Goal: Task Accomplishment & Management: Use online tool/utility

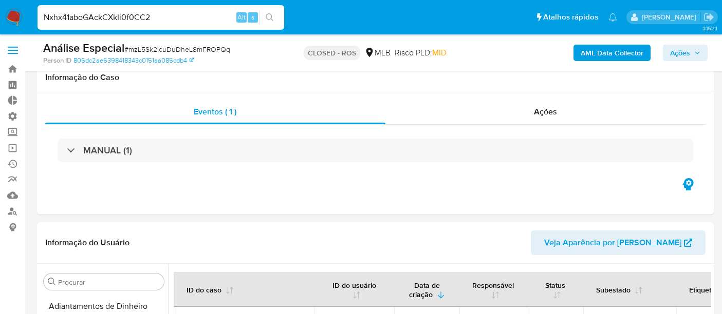
select select "10"
type input "Nxhx41aboGAckCXkIi0f0CC2"
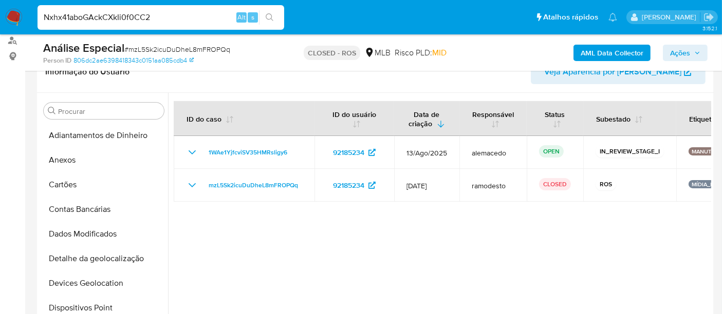
scroll to position [320, 0]
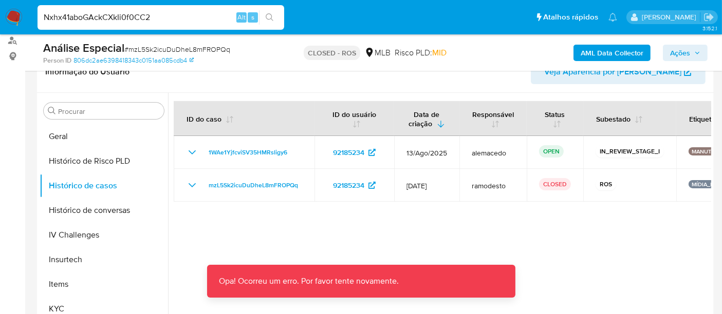
drag, startPoint x: 378, startPoint y: 232, endPoint x: 379, endPoint y: 203, distance: 28.8
click at [379, 213] on div at bounding box center [439, 224] width 543 height 263
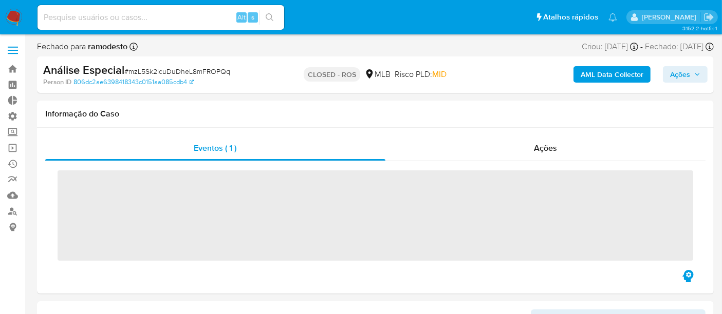
scroll to position [434, 0]
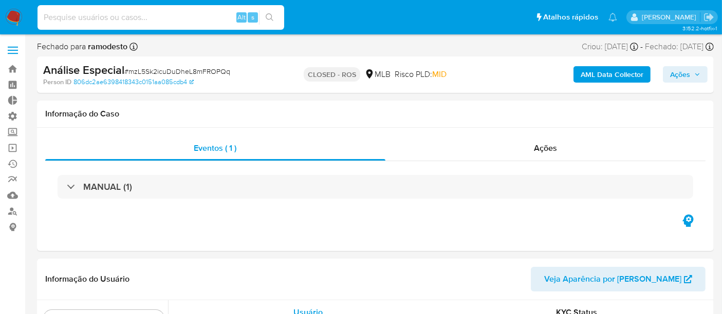
click at [81, 15] on input at bounding box center [161, 17] width 247 height 13
select select "10"
paste input "Nxhx41aboGAckCXkIi0f0CC2"
type input "Nxhx41aboGAckCXkIi0f0CC2"
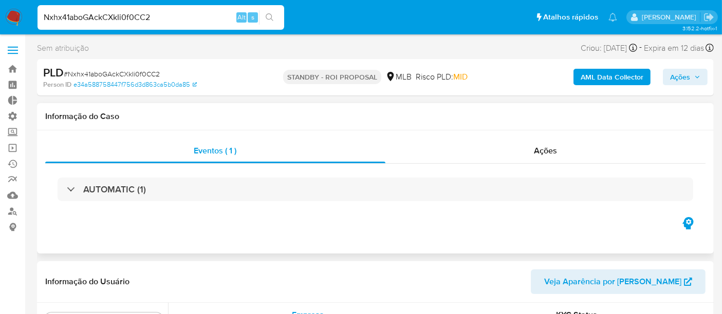
scroll to position [434, 0]
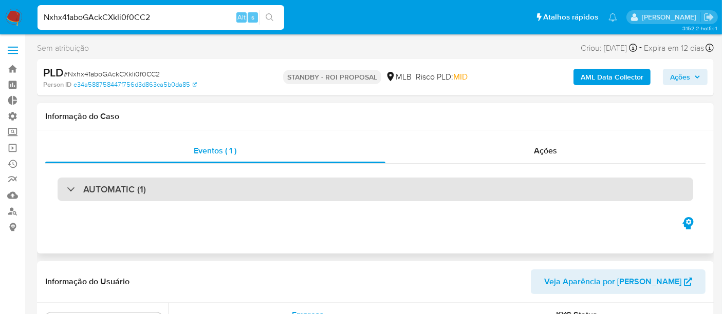
select select "10"
click at [78, 190] on div "AUTOMATIC (1)" at bounding box center [106, 189] width 79 height 11
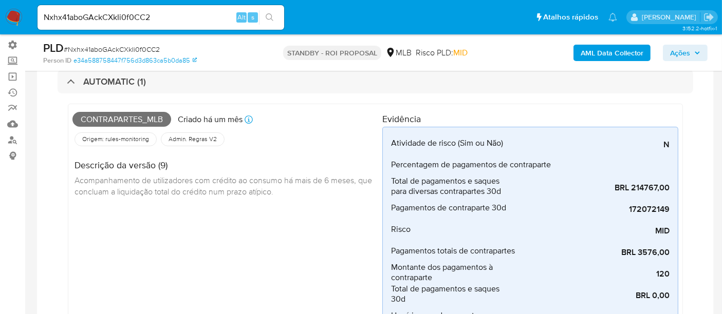
scroll to position [57, 0]
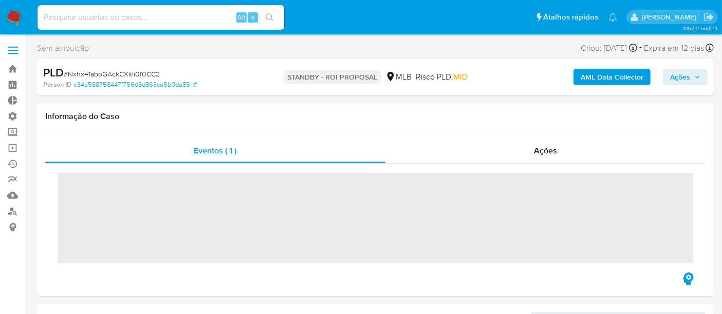
scroll to position [434, 0]
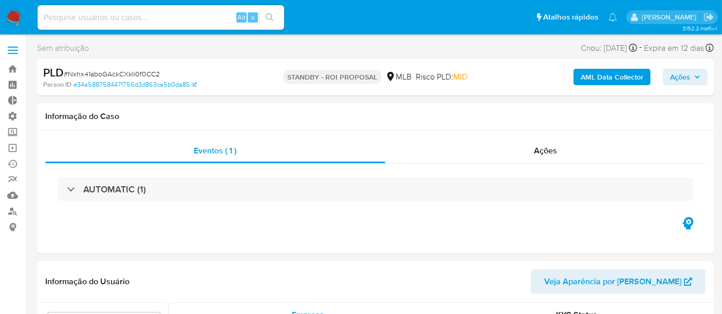
select select "10"
click at [17, 152] on link "Operações em massa" at bounding box center [61, 148] width 122 height 16
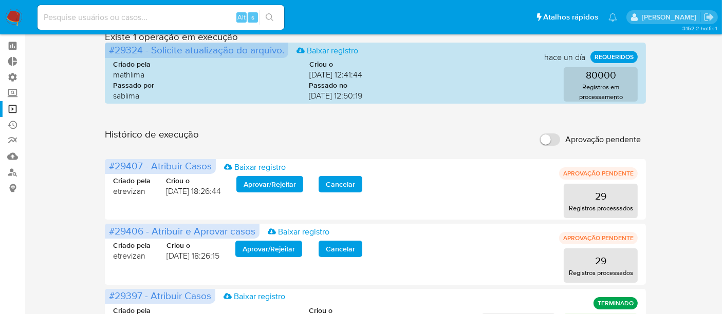
scroll to position [57, 0]
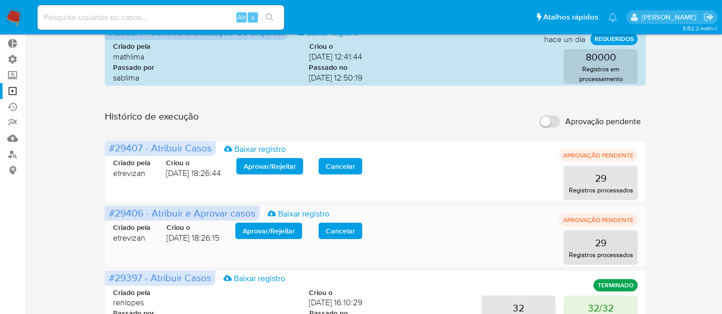
click at [263, 232] on span "Aprovar / Rejeitar" at bounding box center [269, 231] width 52 height 14
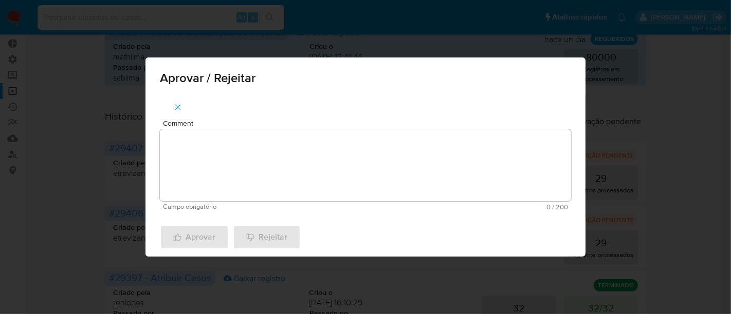
click at [213, 170] on textarea "Comment" at bounding box center [365, 165] width 411 height 72
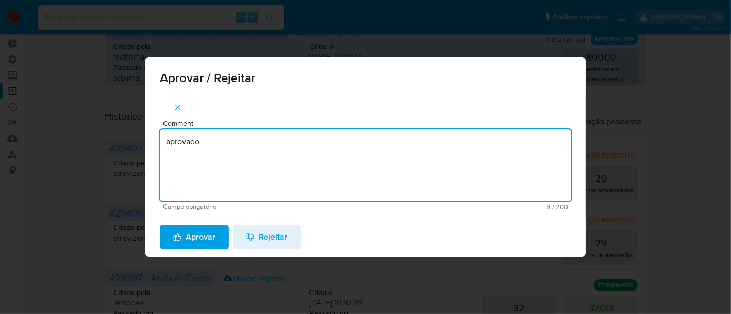
drag, startPoint x: 202, startPoint y: 146, endPoint x: 145, endPoint y: 142, distance: 57.7
click at [145, 142] on div "Aprovar / Rejeitar Comment aprovado Campo obrigatório 8 / 200 192 caracteres re…" at bounding box center [365, 157] width 731 height 314
type textarea "aprovado"
click at [202, 240] on span "Aprovar" at bounding box center [194, 237] width 42 height 23
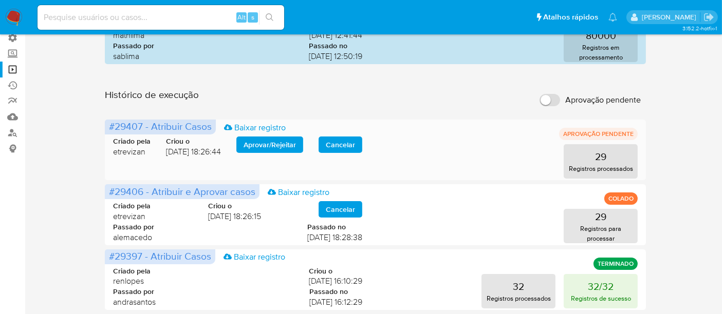
scroll to position [40, 0]
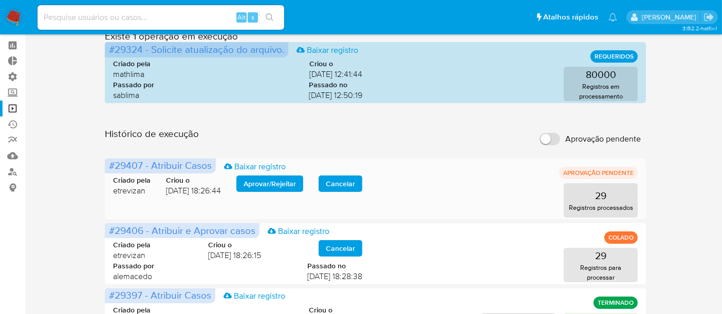
click at [277, 188] on span "Aprovar / Rejeitar" at bounding box center [270, 184] width 52 height 14
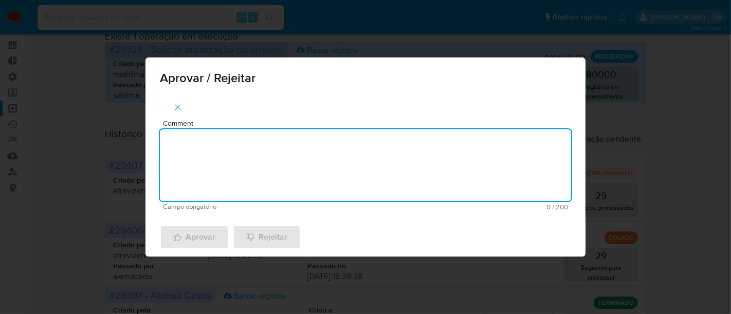
click at [208, 153] on textarea "Comment" at bounding box center [365, 165] width 411 height 72
paste textarea "aprovado"
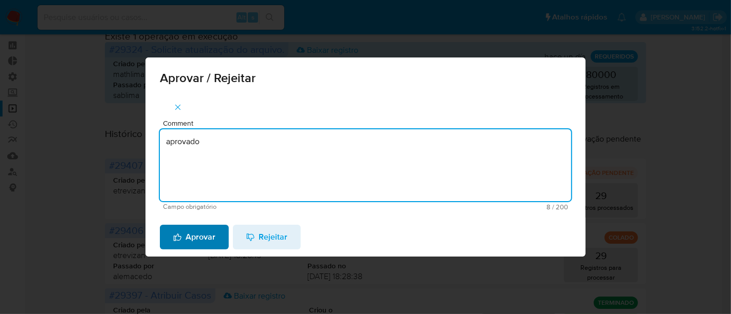
type textarea "aprovado"
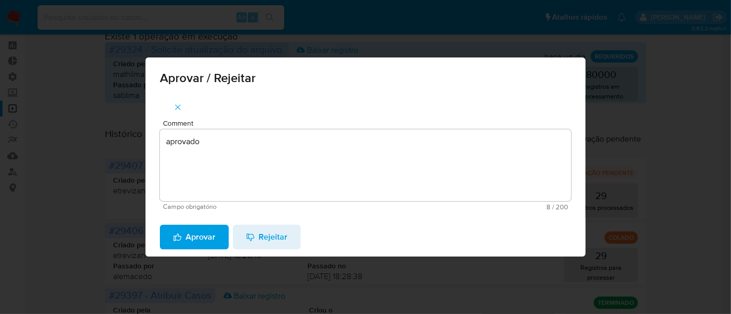
click at [196, 239] on span "Aprovar" at bounding box center [194, 237] width 42 height 23
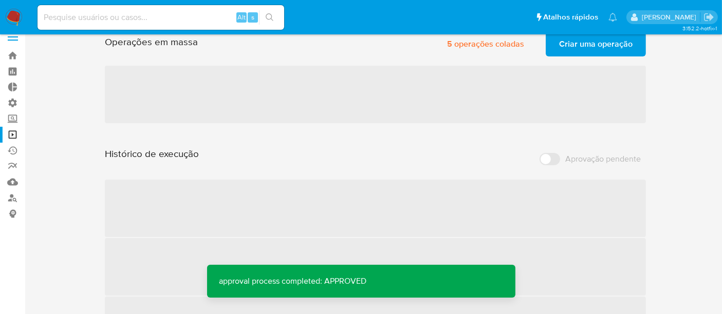
scroll to position [0, 0]
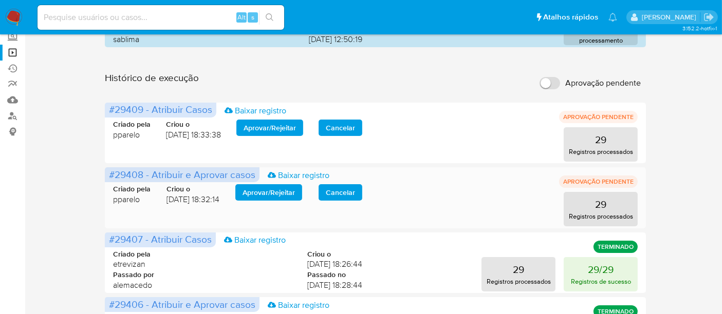
scroll to position [114, 0]
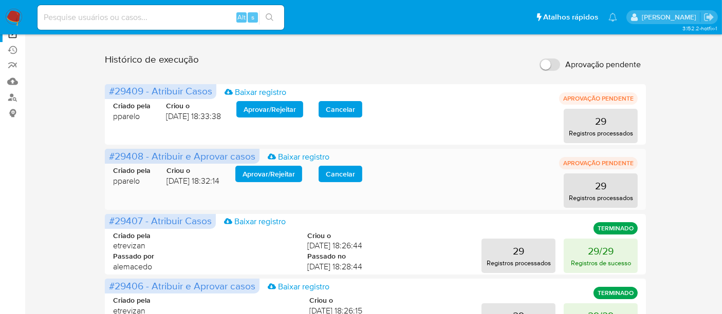
click at [286, 171] on span "Aprovar / Rejeitar" at bounding box center [269, 174] width 52 height 14
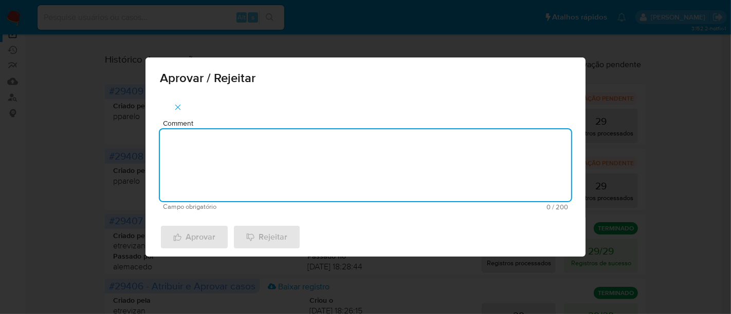
click at [223, 140] on textarea "Comment" at bounding box center [365, 165] width 411 height 72
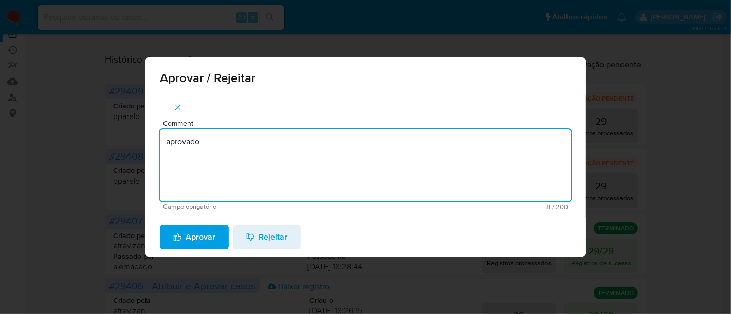
drag, startPoint x: 224, startPoint y: 141, endPoint x: 108, endPoint y: 129, distance: 116.2
click at [108, 129] on div "Aprovar / Rejeitar Comment aprovado Campo obrigatório 8 / 200 192 caracteres re…" at bounding box center [365, 157] width 731 height 314
type textarea "aprovado"
click at [193, 237] on span "Aprovar" at bounding box center [194, 237] width 42 height 23
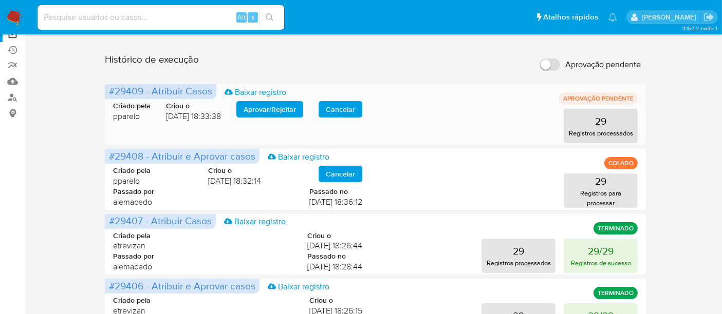
click at [277, 108] on span "Aprovar / Rejeitar" at bounding box center [270, 109] width 52 height 14
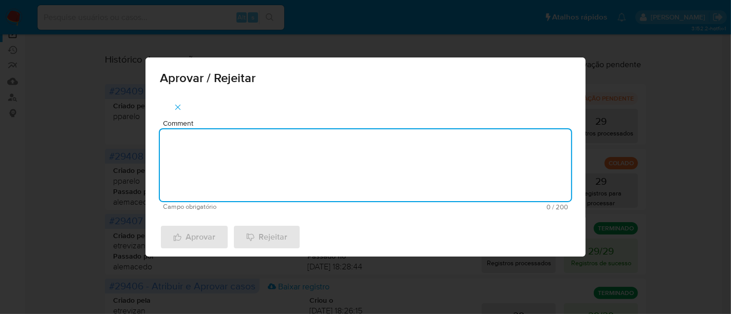
click at [203, 143] on textarea "Comment" at bounding box center [365, 165] width 411 height 72
paste textarea "aprovado"
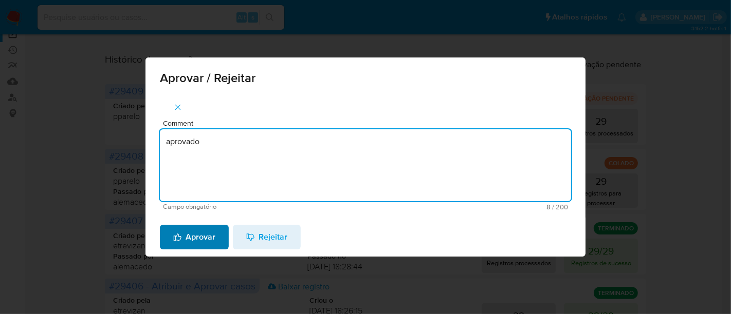
type textarea "aprovado"
click at [189, 237] on span "Aprovar" at bounding box center [194, 237] width 42 height 23
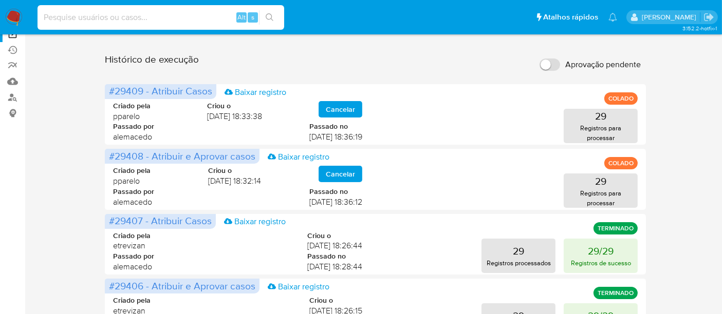
click at [75, 20] on input at bounding box center [161, 17] width 247 height 13
paste input "800349392"
type input "800349392"
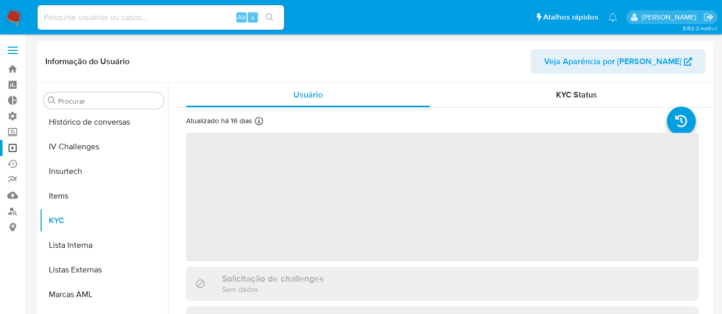
scroll to position [434, 0]
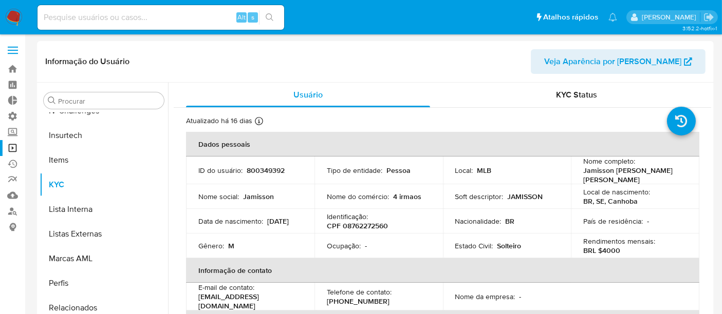
select select "10"
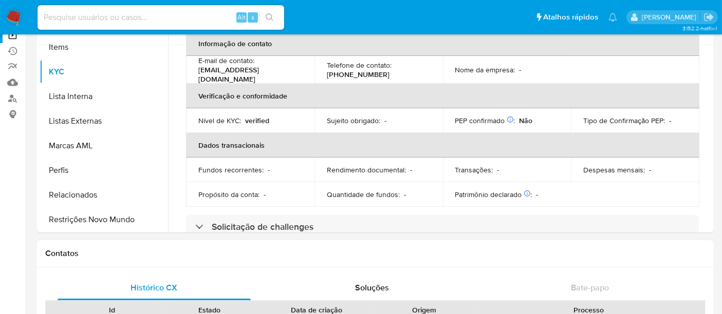
scroll to position [114, 0]
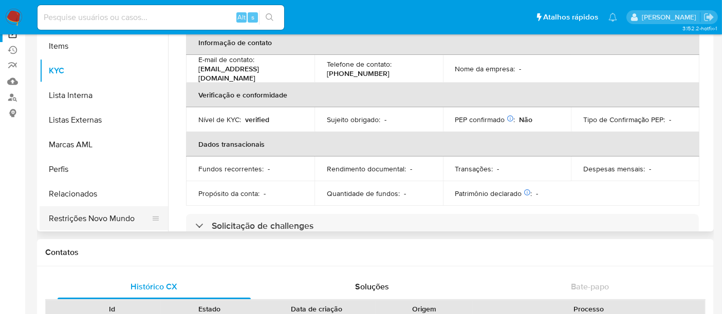
click at [97, 219] on button "Restrições Novo Mundo" at bounding box center [100, 219] width 120 height 25
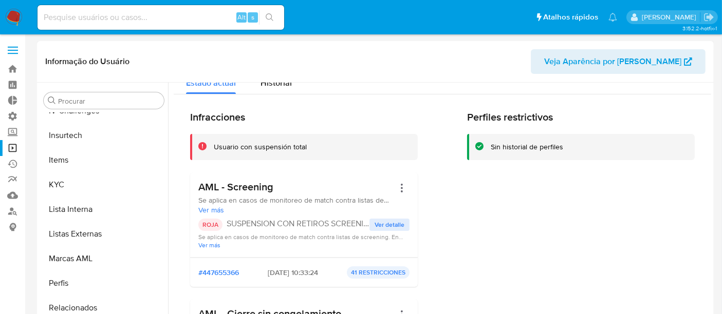
scroll to position [0, 0]
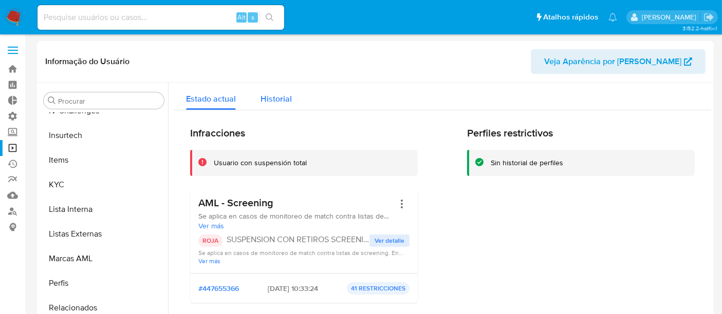
click at [268, 101] on span "Historial" at bounding box center [276, 99] width 31 height 12
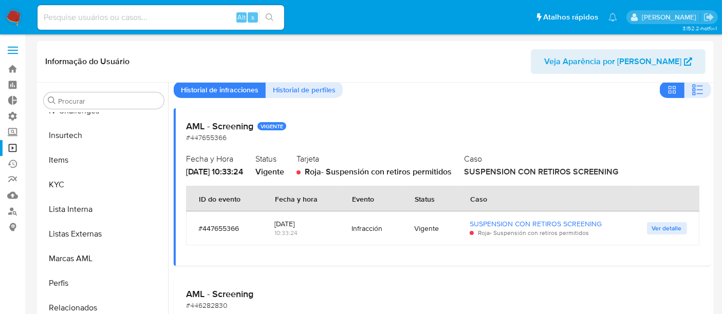
scroll to position [57, 0]
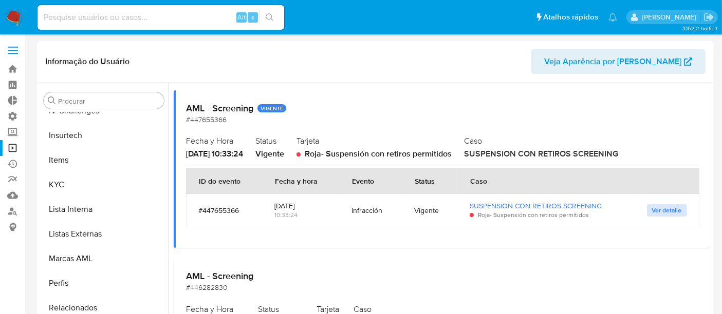
click at [653, 211] on span "Ver detalle" at bounding box center [667, 211] width 30 height 10
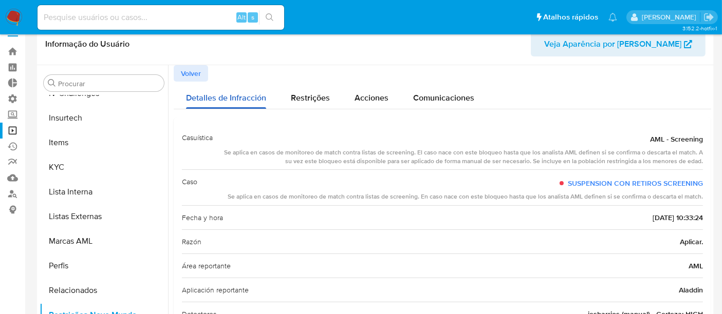
scroll to position [0, 0]
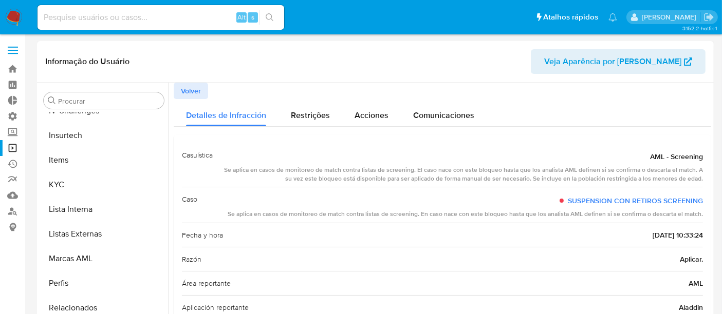
click at [189, 94] on span "Volver" at bounding box center [191, 91] width 20 height 14
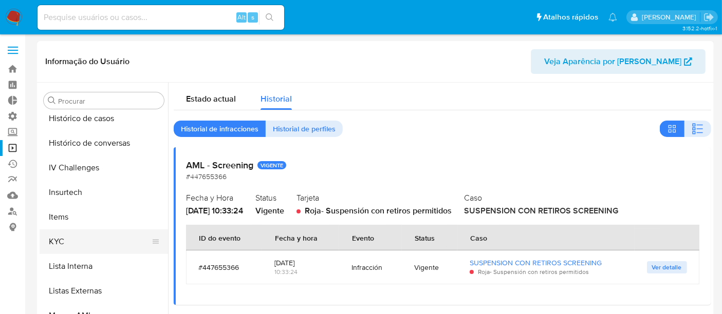
scroll to position [434, 0]
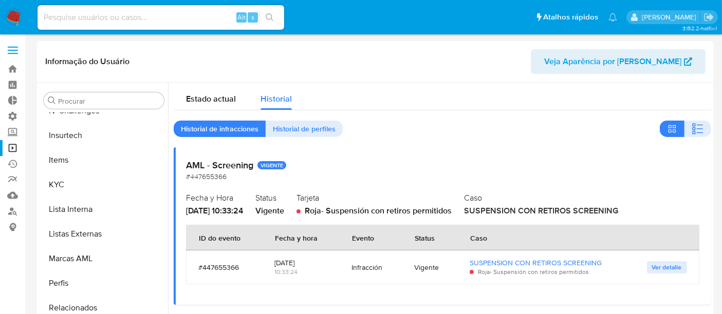
click at [669, 265] on span "Ver detalle" at bounding box center [667, 268] width 30 height 10
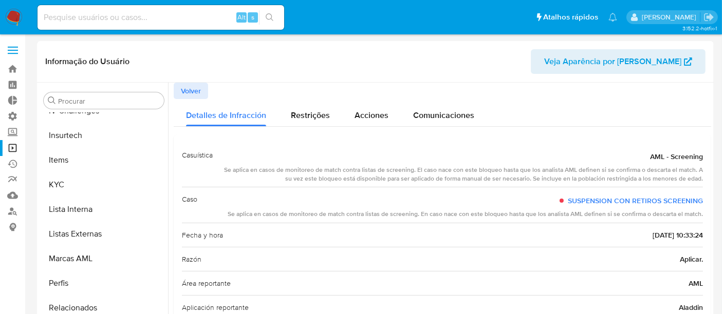
scroll to position [43, 0]
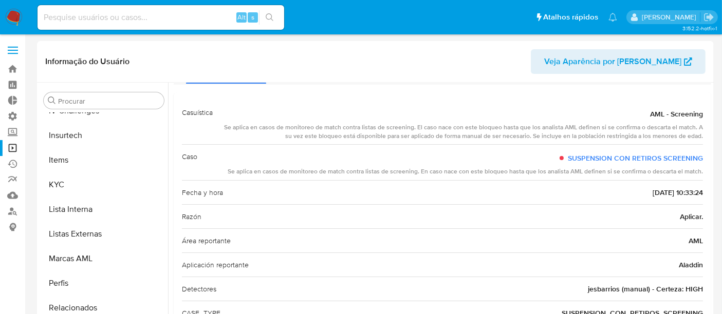
drag, startPoint x: 225, startPoint y: 170, endPoint x: 417, endPoint y: 172, distance: 192.2
click at [417, 172] on div "Caso SUSPENSION CON RETIROS SCREENING Se aplica en casos de monitoreo de match …" at bounding box center [442, 162] width 521 height 36
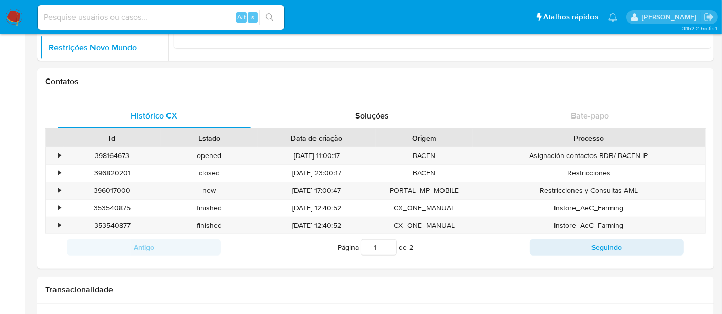
scroll to position [342, 0]
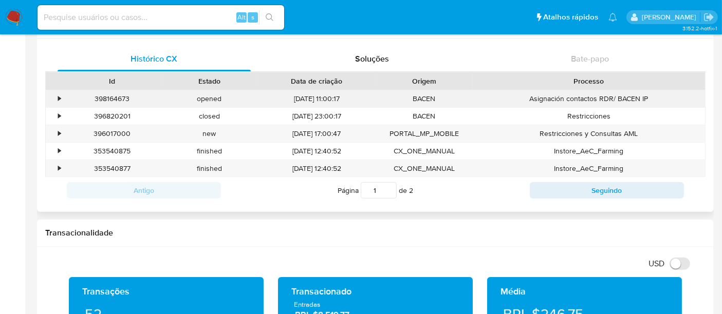
click at [53, 99] on div "•" at bounding box center [55, 98] width 18 height 17
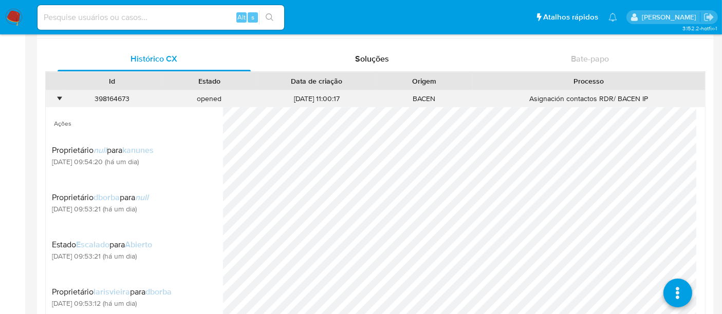
click at [53, 99] on div "•" at bounding box center [55, 98] width 18 height 17
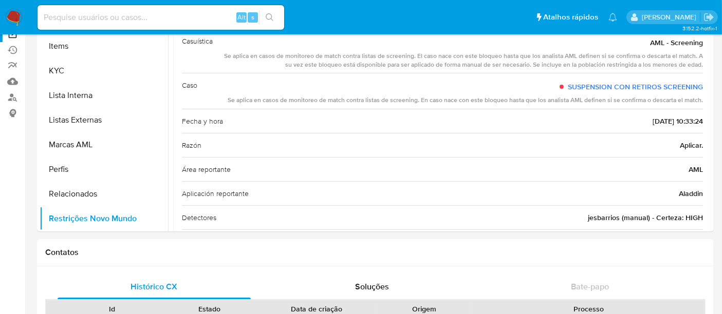
scroll to position [0, 0]
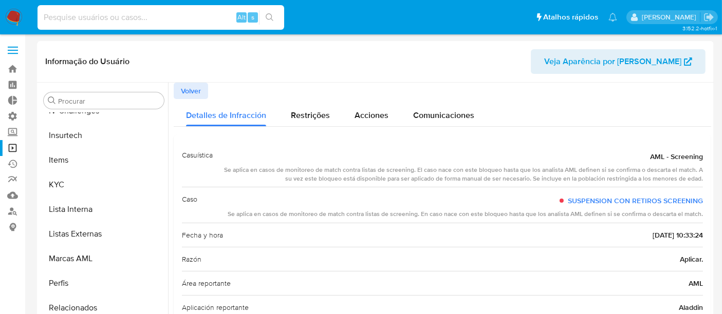
click at [88, 20] on input at bounding box center [161, 17] width 247 height 13
paste input "aNsGA1IuNsJbUubwzLtSoFFC"
type input "aNsGA1IuNsJbUubwzLtSoFFC"
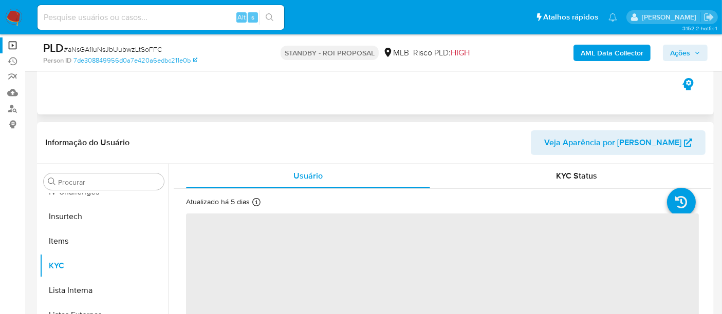
scroll to position [114, 0]
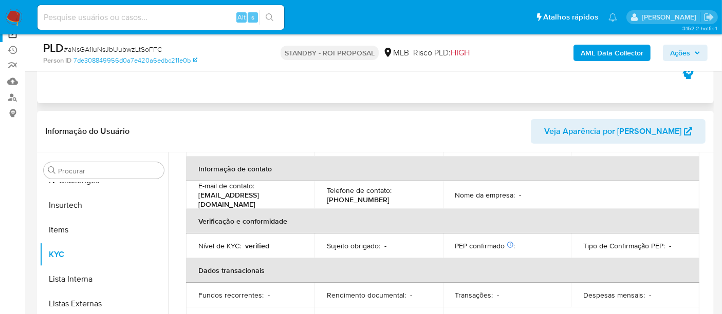
select select "10"
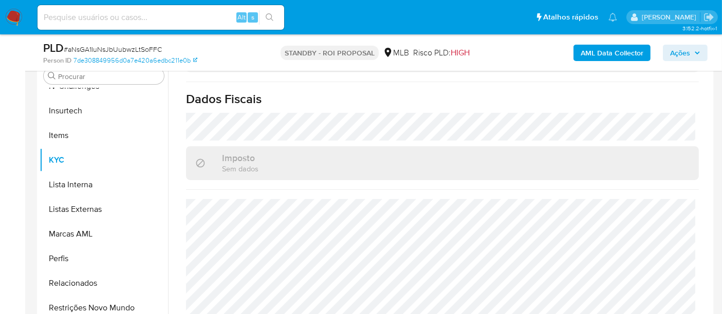
scroll to position [285, 0]
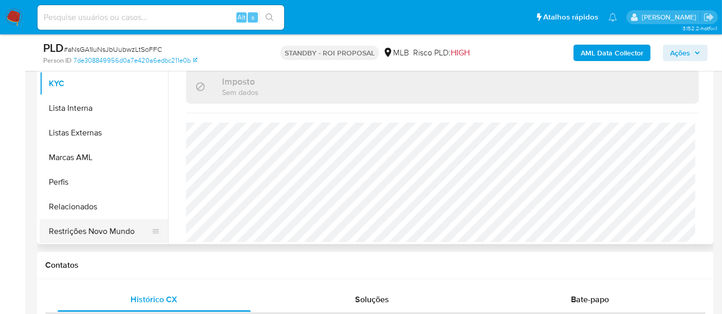
click at [117, 228] on button "Restrições Novo Mundo" at bounding box center [100, 231] width 120 height 25
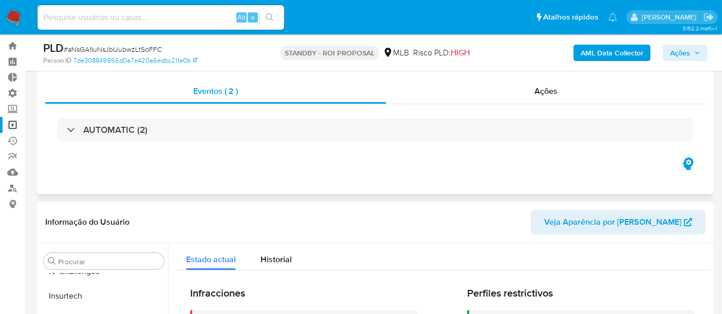
scroll to position [0, 0]
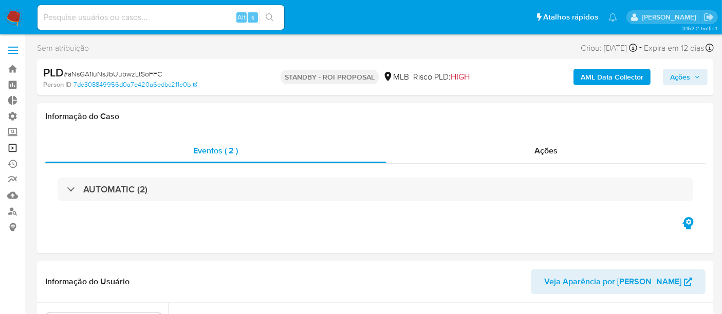
click at [13, 145] on link "Operações em massa" at bounding box center [61, 148] width 122 height 16
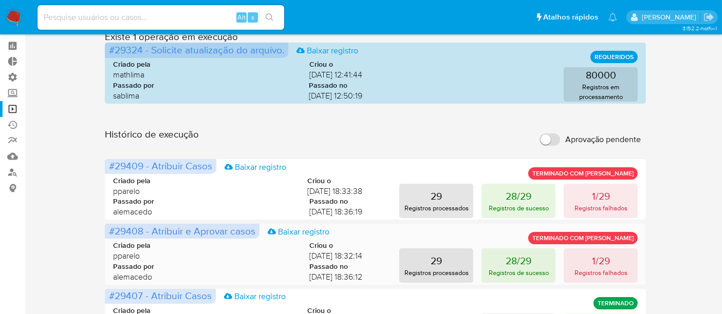
scroll to position [57, 0]
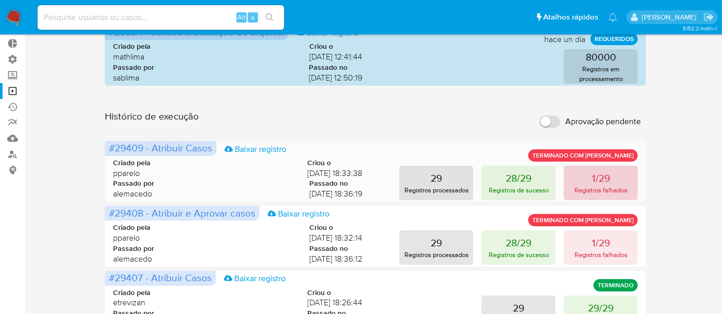
click at [594, 183] on p "1/29" at bounding box center [601, 178] width 18 height 14
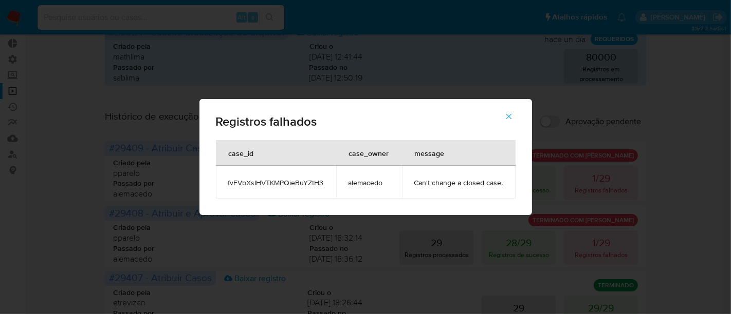
click at [514, 114] on button "button" at bounding box center [509, 116] width 36 height 25
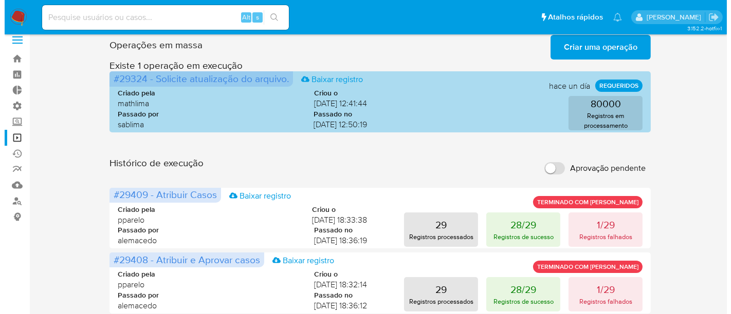
scroll to position [0, 0]
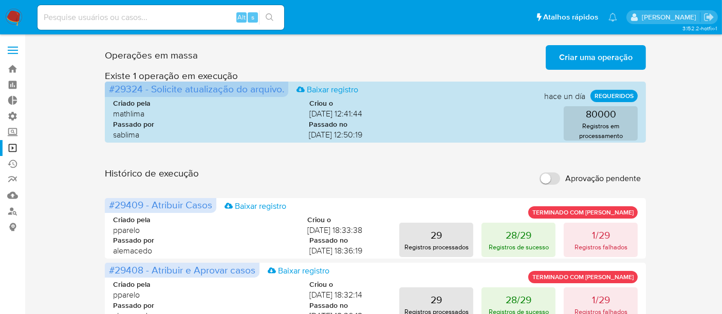
click at [601, 58] on span "Criar uma operação" at bounding box center [595, 57] width 73 height 23
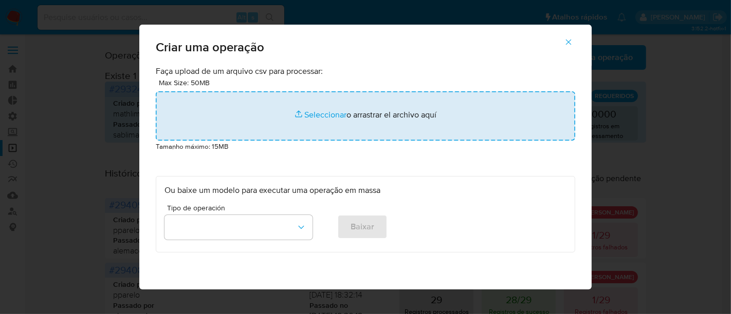
click at [320, 113] on input "file" at bounding box center [365, 115] width 419 height 49
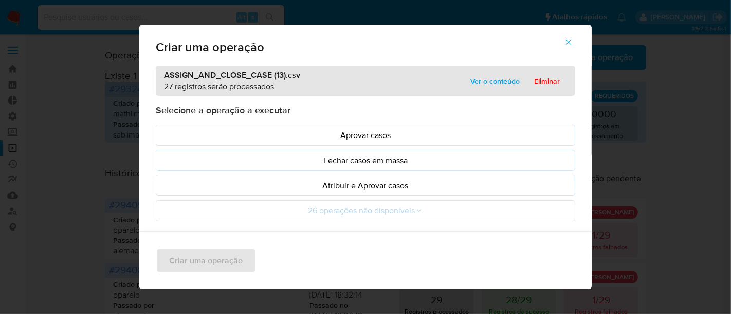
click at [490, 82] on span "Ver o conteúdo" at bounding box center [494, 81] width 49 height 14
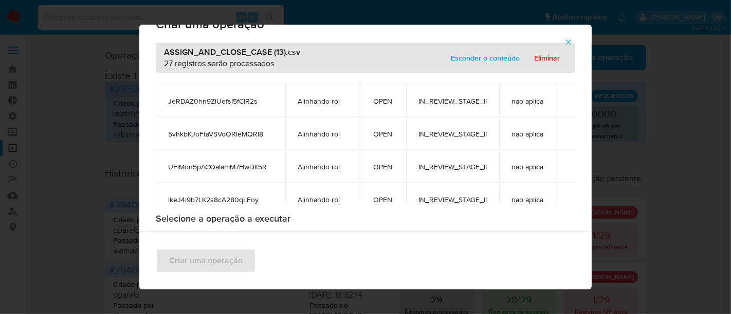
scroll to position [627, 0]
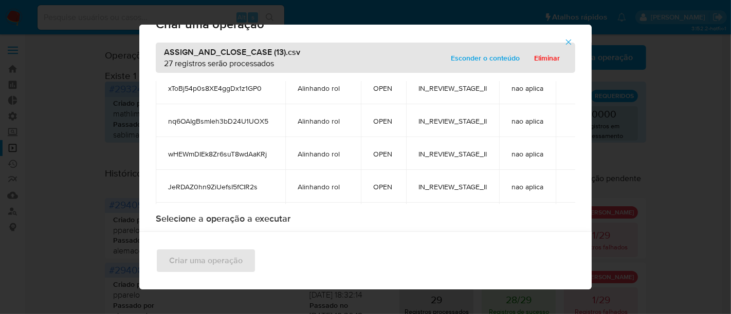
click at [469, 52] on span "Esconder o conteúdo" at bounding box center [485, 58] width 69 height 14
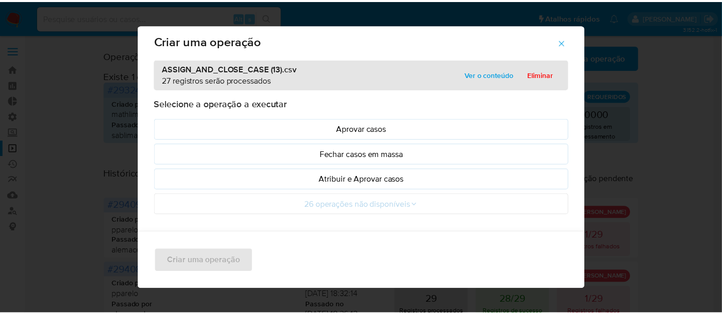
scroll to position [0, 0]
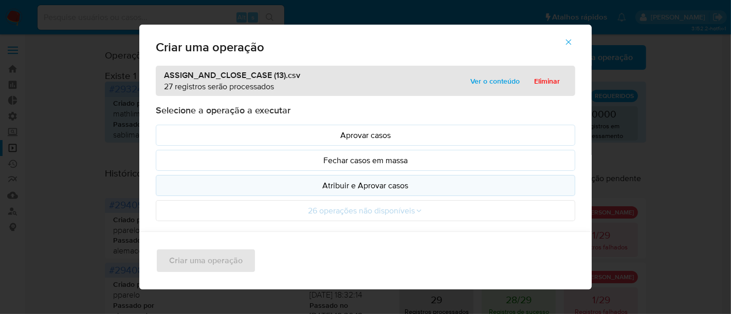
click at [341, 186] on p "Atribuir e Aprovar casos" at bounding box center [365, 186] width 402 height 12
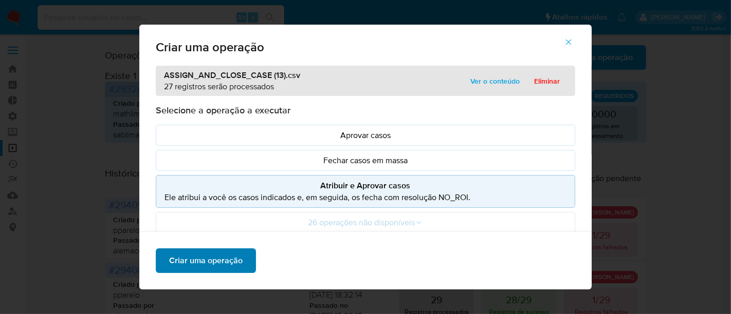
click at [199, 258] on span "Criar uma operação" at bounding box center [205, 261] width 73 height 23
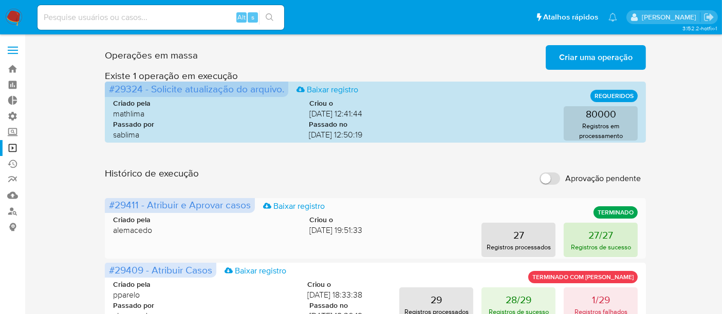
click at [607, 244] on p "Registros de sucesso" at bounding box center [601, 248] width 60 height 10
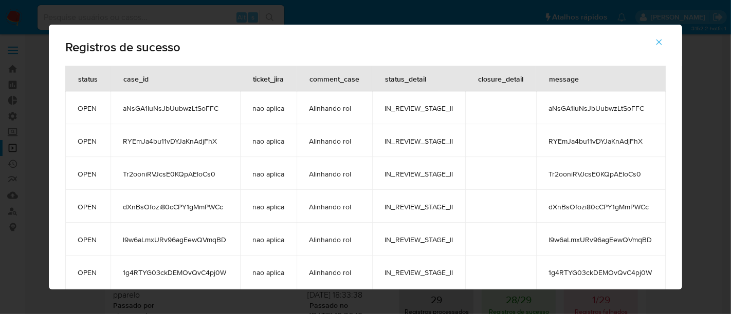
click at [661, 46] on span "button" at bounding box center [658, 42] width 9 height 23
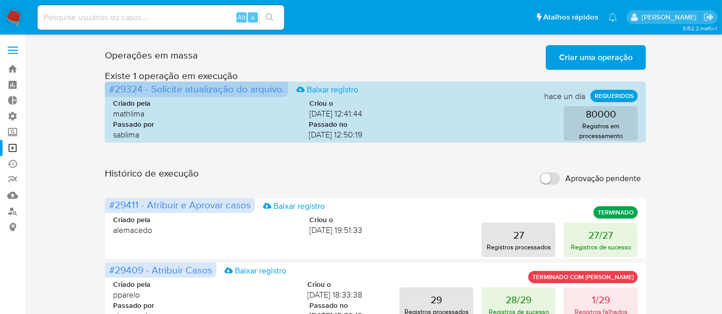
click at [582, 55] on span "Criar uma operação" at bounding box center [595, 57] width 73 height 23
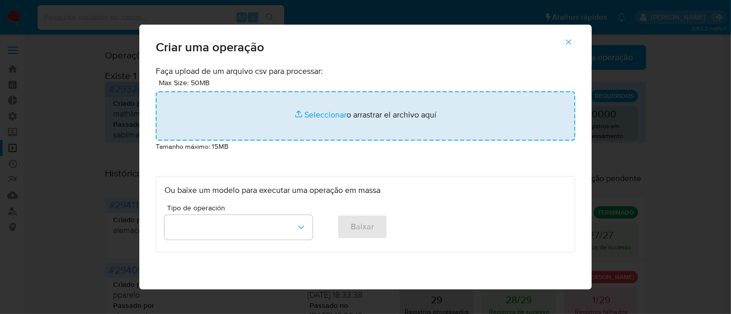
click at [308, 115] on input "file" at bounding box center [365, 115] width 419 height 49
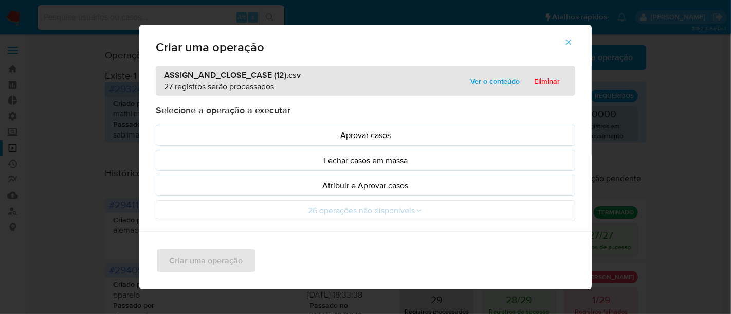
click at [485, 80] on span "Ver o conteúdo" at bounding box center [494, 81] width 49 height 14
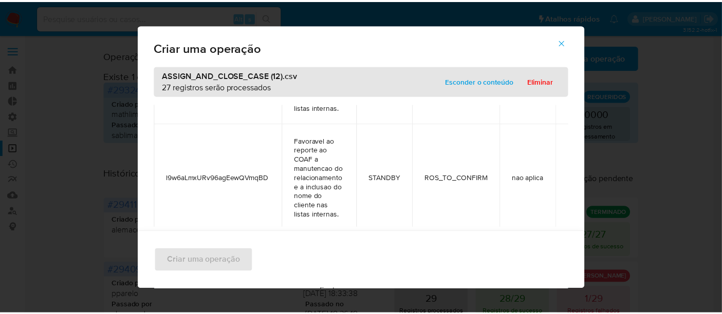
scroll to position [285, 0]
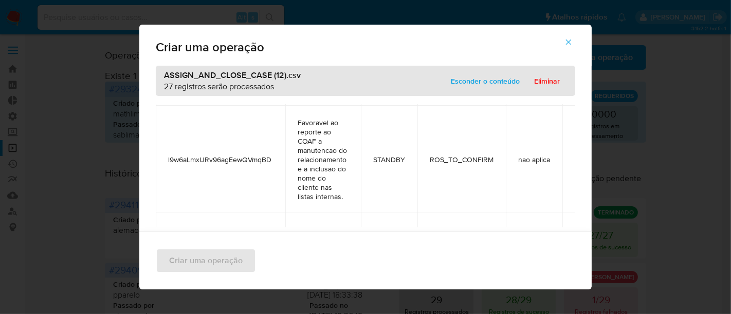
click at [489, 74] on span "Esconder o conteúdo" at bounding box center [485, 81] width 69 height 14
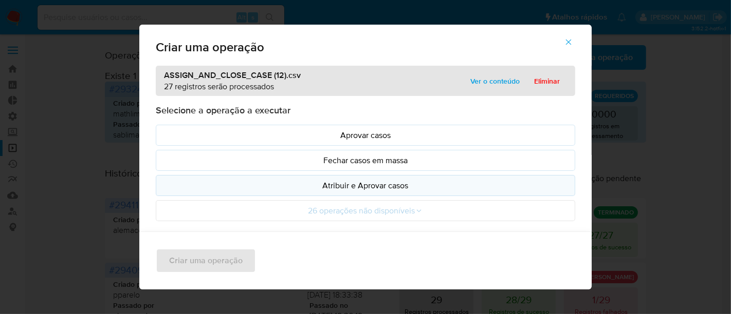
click at [346, 180] on p "Atribuir e Aprovar casos" at bounding box center [365, 186] width 402 height 12
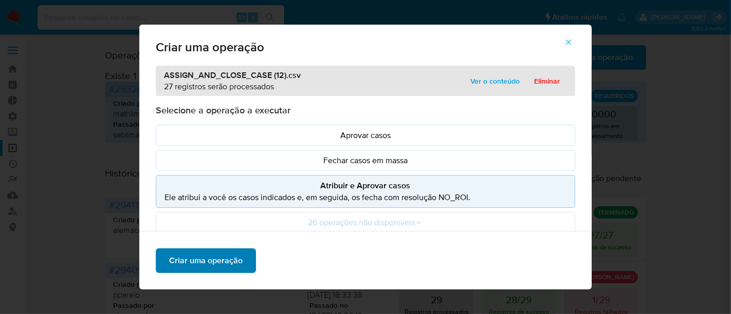
click at [229, 256] on span "Criar uma operação" at bounding box center [205, 261] width 73 height 23
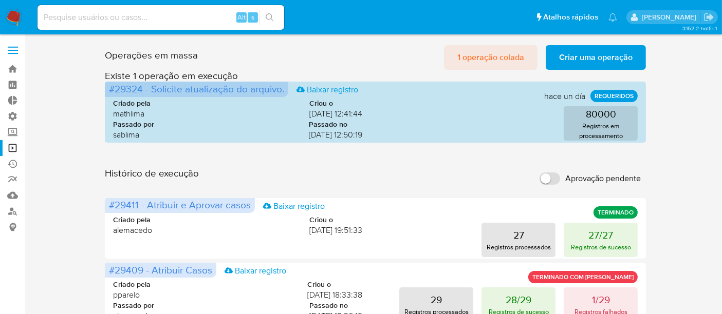
click at [507, 53] on span "1 operação colada" at bounding box center [490, 57] width 67 height 23
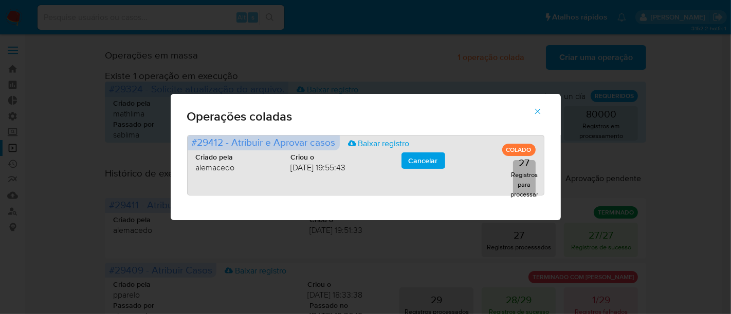
click at [521, 169] on p "27" at bounding box center [523, 163] width 11 height 14
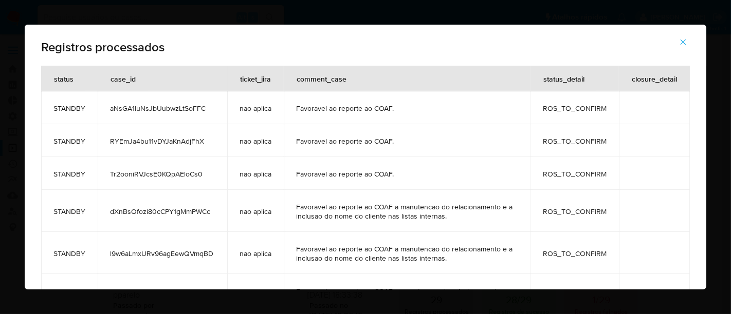
click at [681, 38] on icon "button" at bounding box center [682, 42] width 9 height 9
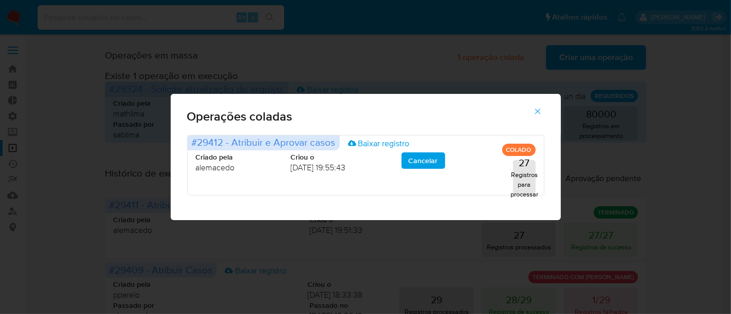
click at [543, 109] on button "button" at bounding box center [538, 111] width 36 height 25
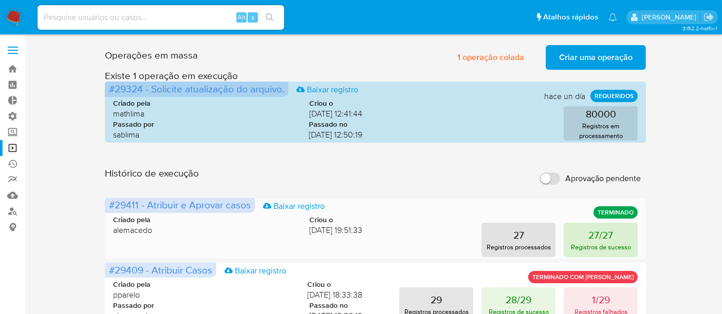
click at [615, 231] on button "27/27 Registros de sucesso" at bounding box center [601, 240] width 74 height 34
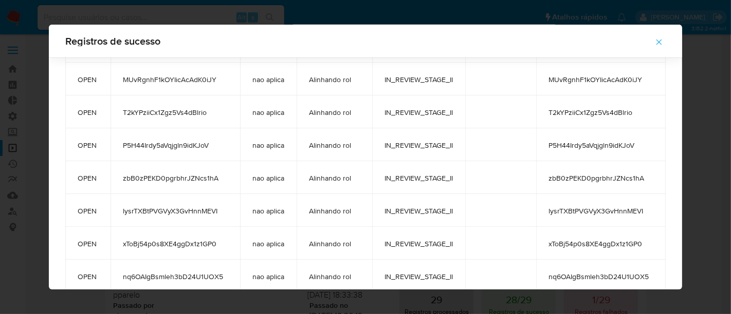
scroll to position [697, 0]
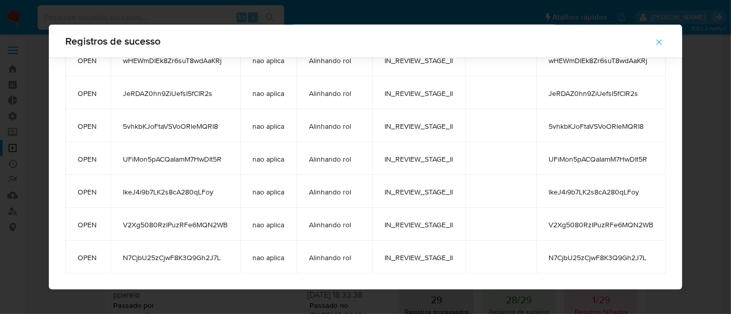
click at [661, 41] on icon "button" at bounding box center [658, 42] width 9 height 9
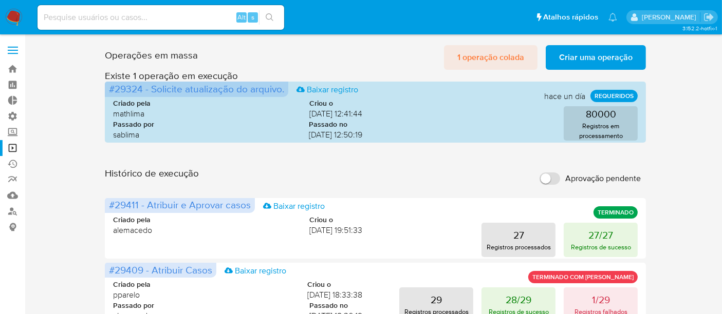
click at [500, 64] on span "1 operação colada" at bounding box center [490, 57] width 67 height 23
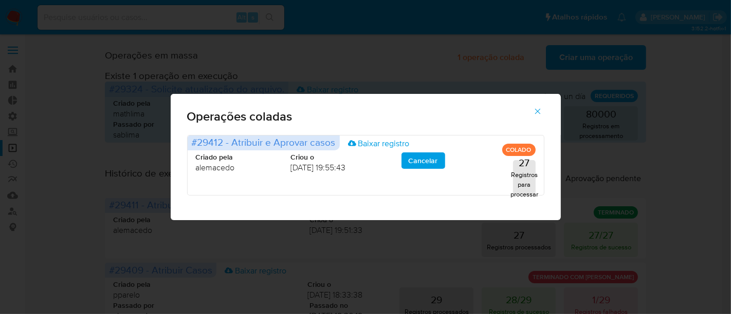
click at [539, 103] on span "button" at bounding box center [537, 111] width 9 height 23
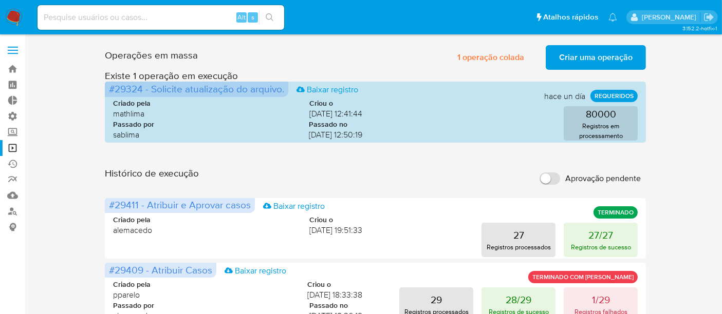
click at [593, 58] on span "Criar uma operação" at bounding box center [595, 57] width 73 height 23
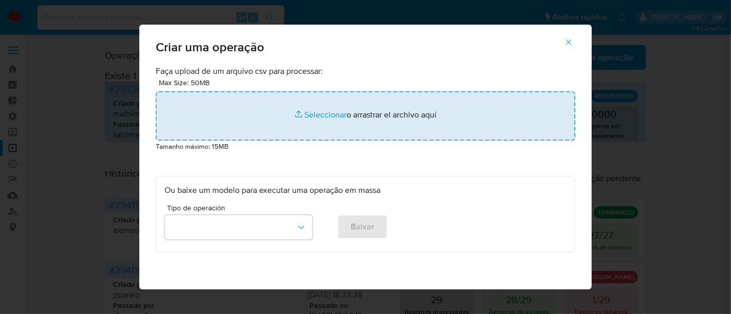
click at [325, 113] on input "file" at bounding box center [365, 115] width 419 height 49
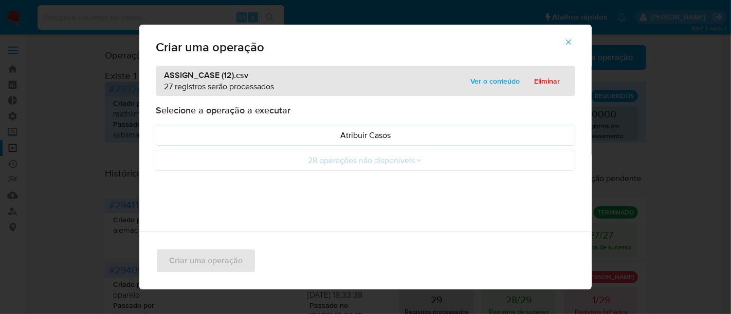
drag, startPoint x: 325, startPoint y: 113, endPoint x: 502, endPoint y: 79, distance: 180.5
click at [502, 79] on span "Ver o conteúdo" at bounding box center [494, 81] width 49 height 14
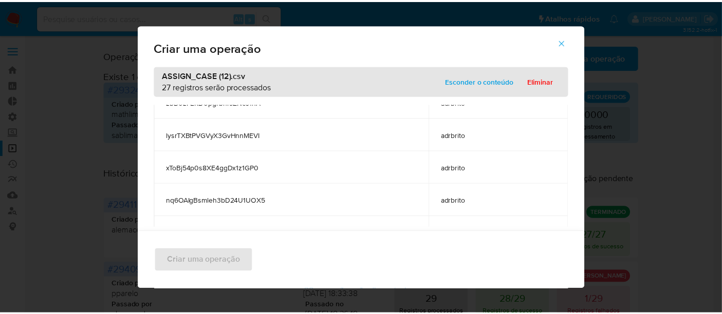
scroll to position [790, 0]
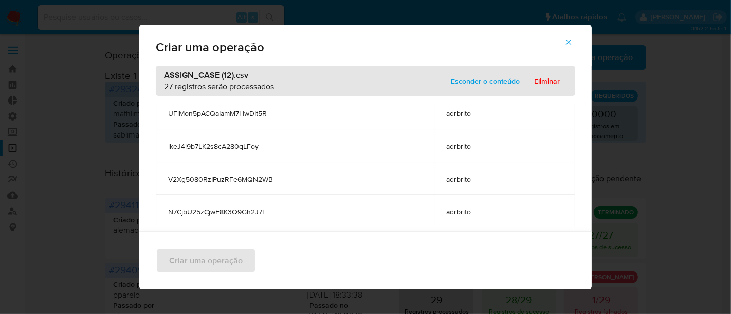
click at [484, 75] on span "Esconder o conteúdo" at bounding box center [485, 81] width 69 height 14
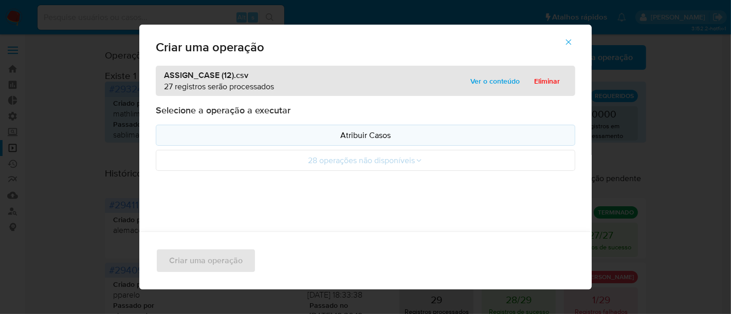
click at [368, 137] on p "Atribuir Casos" at bounding box center [365, 135] width 402 height 12
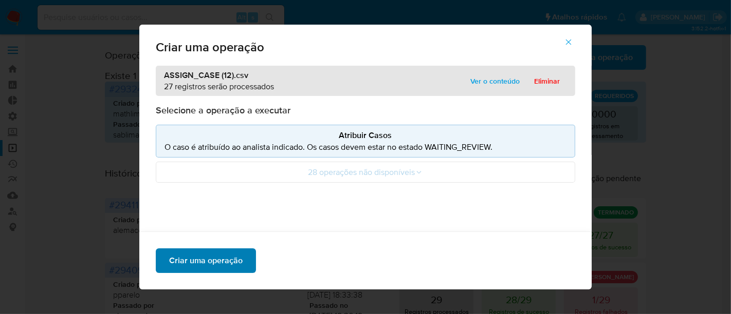
click at [198, 262] on span "Criar uma operação" at bounding box center [205, 261] width 73 height 23
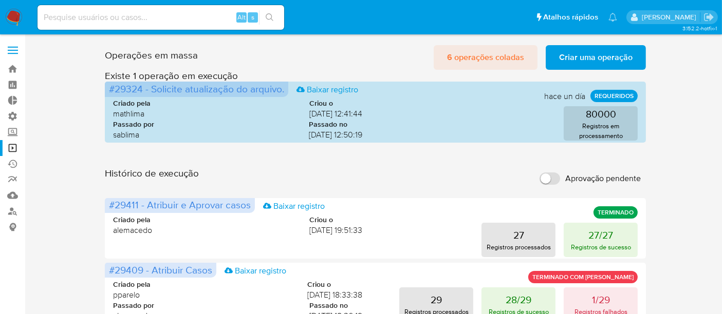
click at [478, 61] on span "6 operações coladas" at bounding box center [485, 57] width 77 height 23
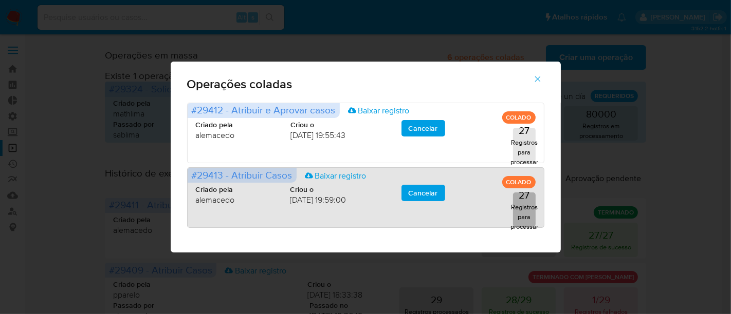
click at [520, 196] on p "27" at bounding box center [523, 195] width 11 height 14
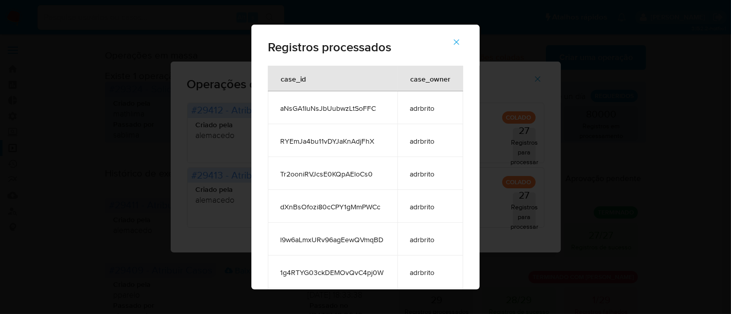
click at [461, 43] on icon "button" at bounding box center [456, 42] width 9 height 9
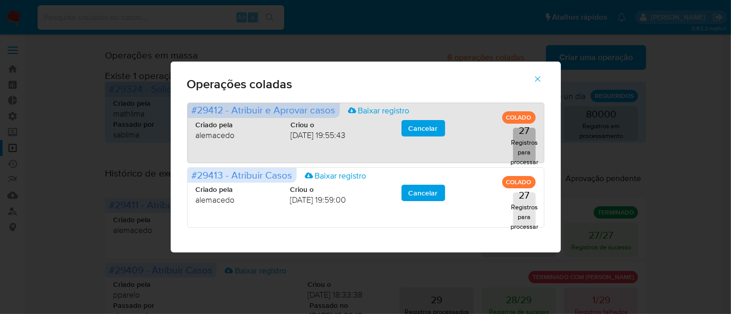
click at [528, 147] on p "Registros para processar" at bounding box center [524, 152] width 28 height 29
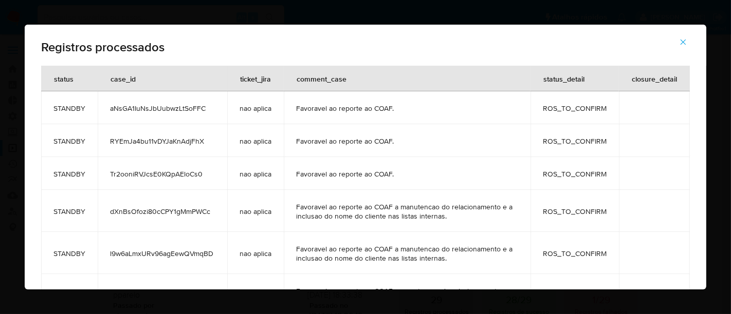
click at [682, 37] on span "button" at bounding box center [682, 42] width 9 height 23
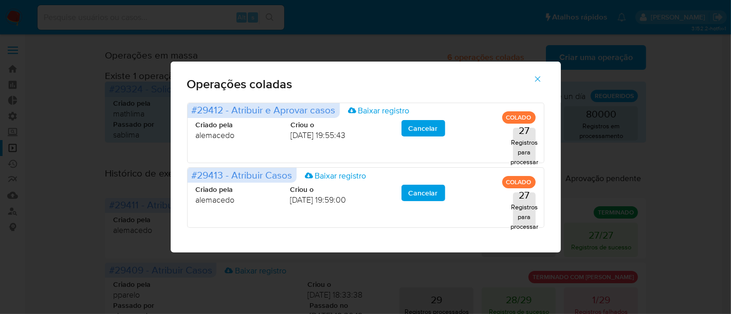
click at [540, 83] on icon "button" at bounding box center [537, 79] width 9 height 9
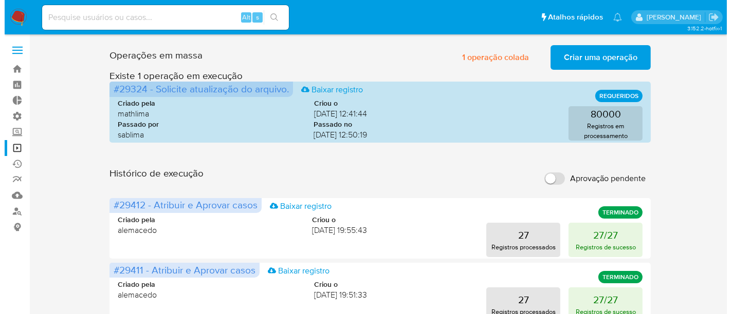
scroll to position [57, 0]
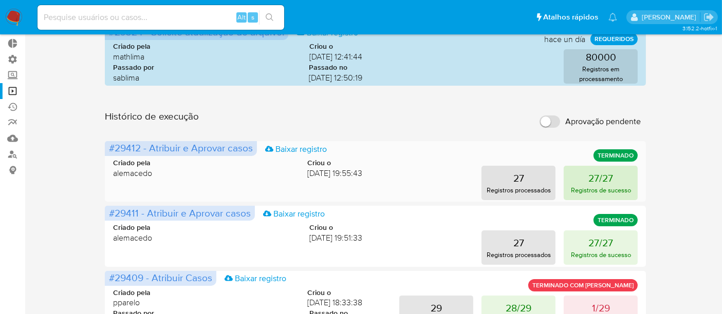
click at [598, 187] on p "Registros de sucesso" at bounding box center [601, 191] width 60 height 10
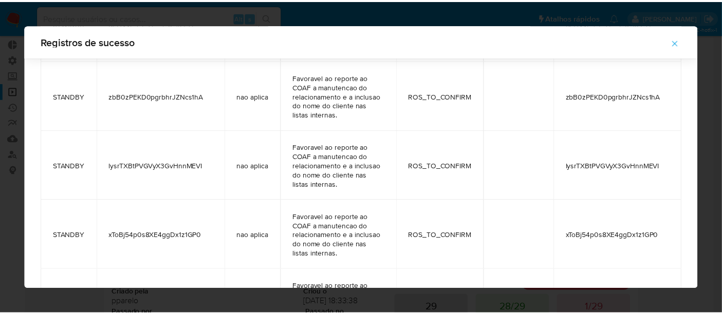
scroll to position [1006, 0]
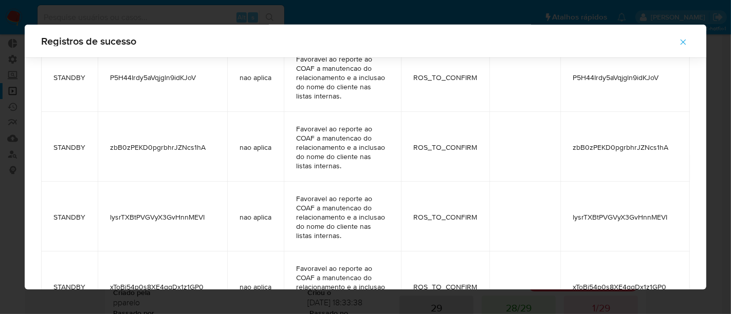
click at [679, 38] on icon "button" at bounding box center [682, 42] width 9 height 9
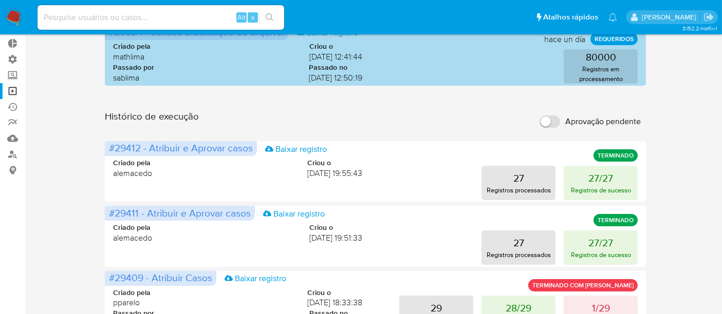
scroll to position [0, 0]
